Goal: Browse casually

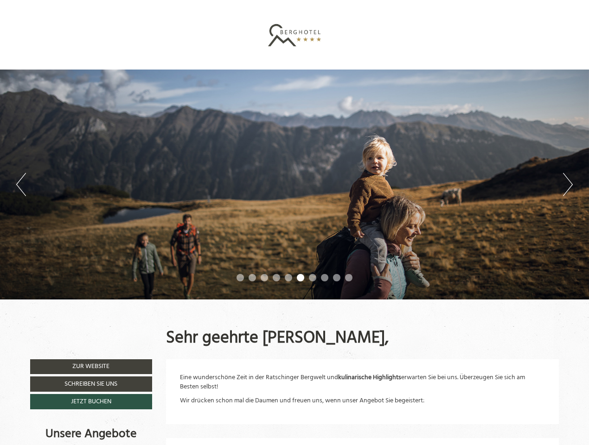
click at [294, 222] on div "Previous Next 1 2 3 4 5 6 7 8 9 10" at bounding box center [294, 185] width 589 height 230
click at [21, 184] on button "Previous" at bounding box center [21, 184] width 10 height 23
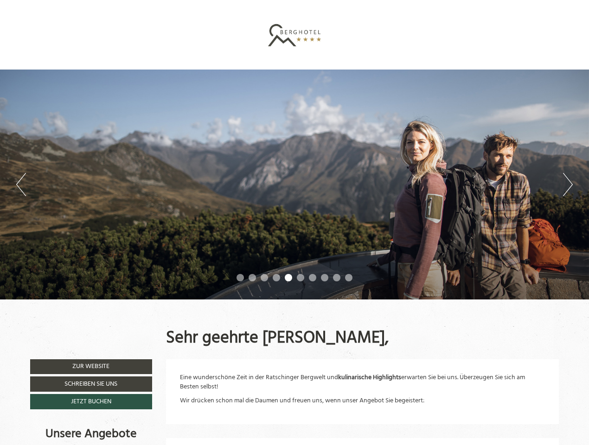
click at [294, 184] on div "Previous Next 1 2 3 4 5 6 7 8 9 10" at bounding box center [294, 185] width 589 height 230
click at [567, 184] on button "Next" at bounding box center [568, 184] width 10 height 23
click at [240, 278] on li "1" at bounding box center [239, 277] width 7 height 7
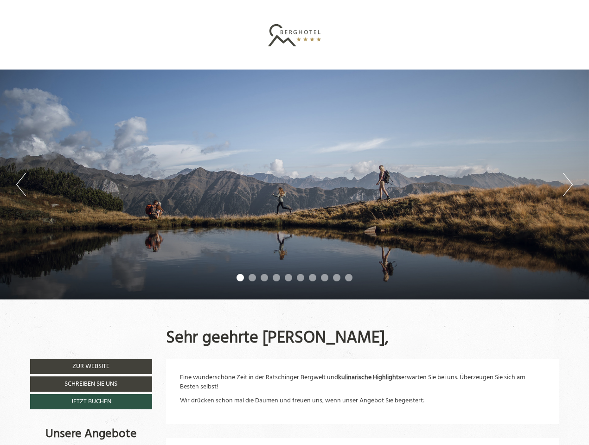
click at [252, 278] on li "2" at bounding box center [251, 277] width 7 height 7
click at [264, 278] on li "3" at bounding box center [263, 277] width 7 height 7
click at [276, 278] on li "4" at bounding box center [275, 277] width 7 height 7
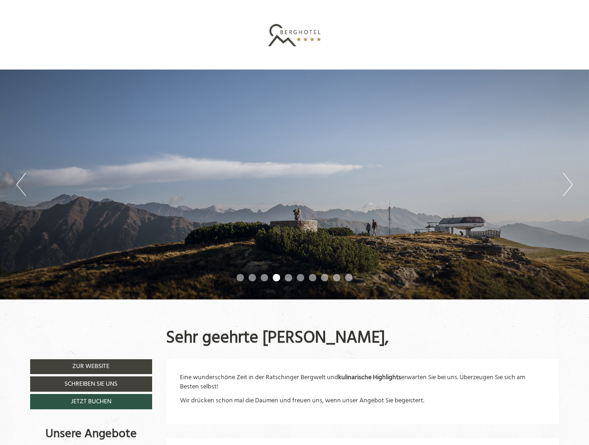
click at [288, 278] on li "5" at bounding box center [288, 277] width 7 height 7
click at [300, 278] on li "6" at bounding box center [300, 277] width 7 height 7
